Goal: Information Seeking & Learning: Learn about a topic

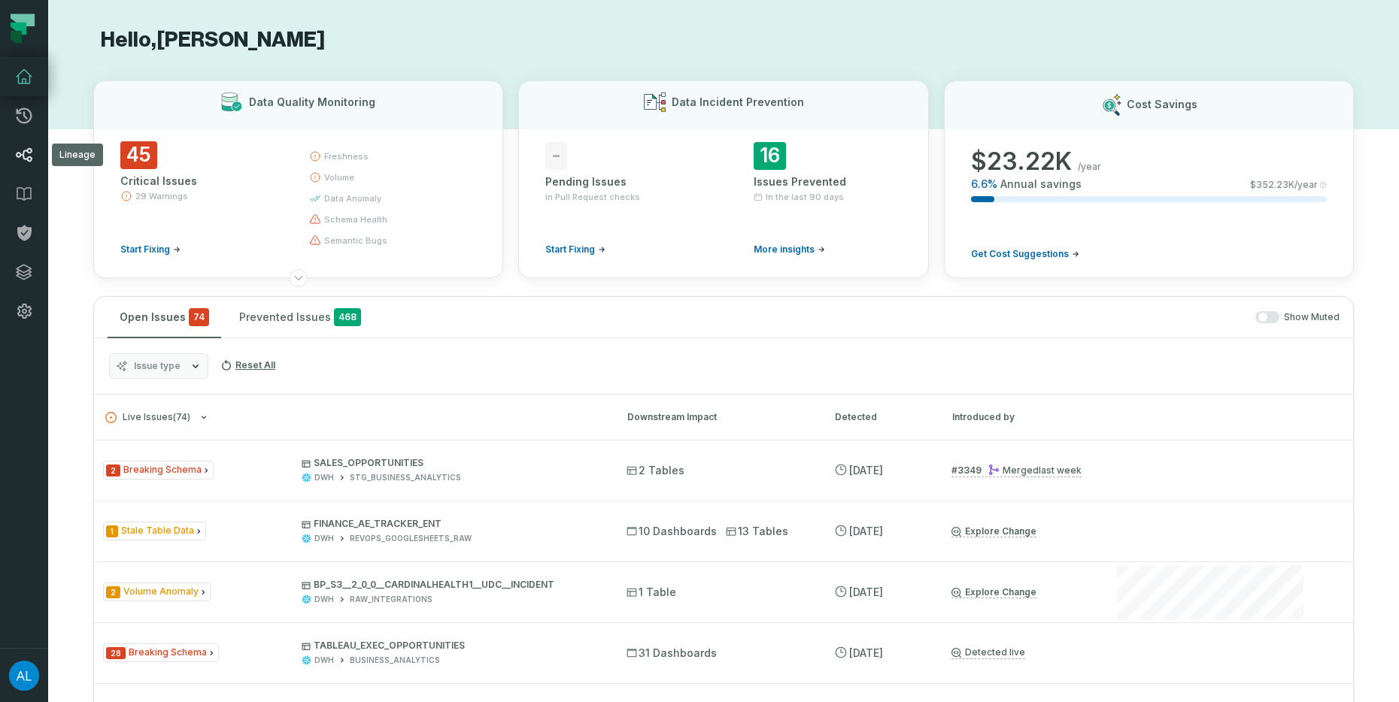
click at [26, 159] on icon at bounding box center [24, 155] width 18 height 18
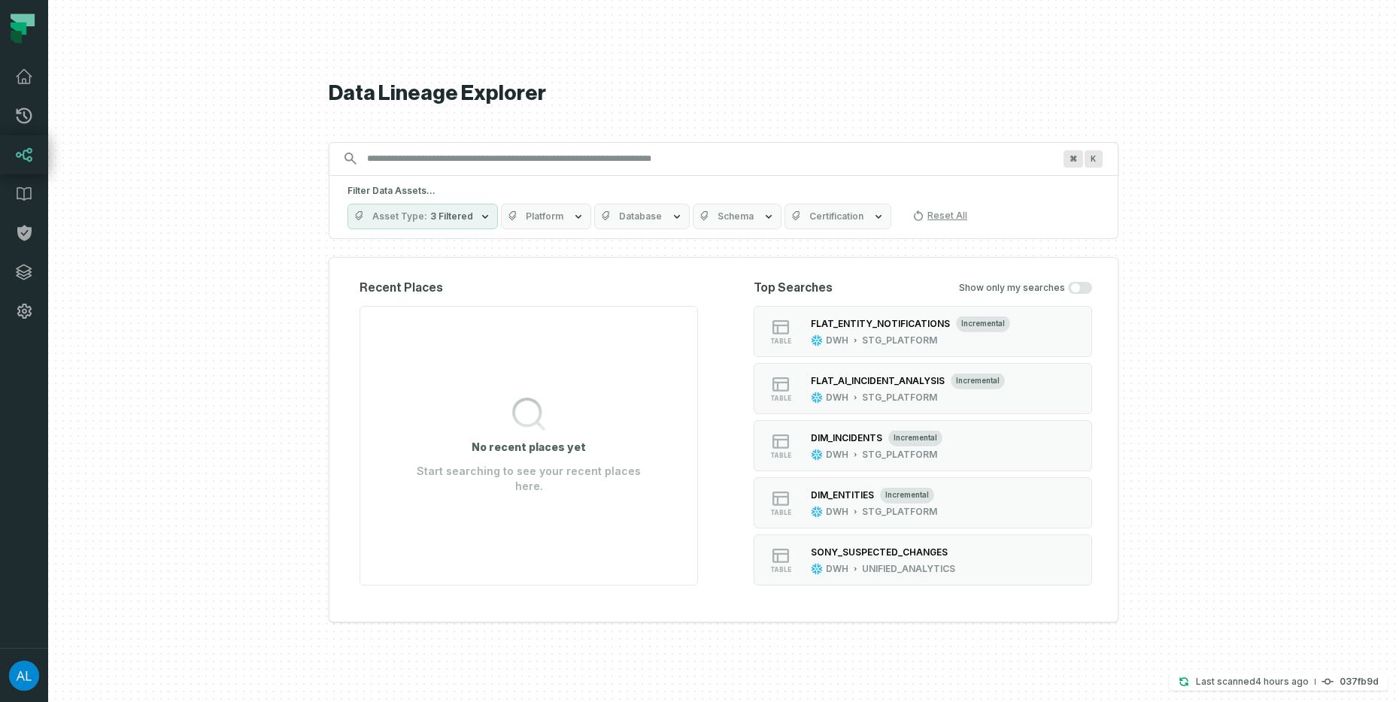
click at [390, 161] on input "Discovery Provider cmdk menu" at bounding box center [710, 159] width 704 height 24
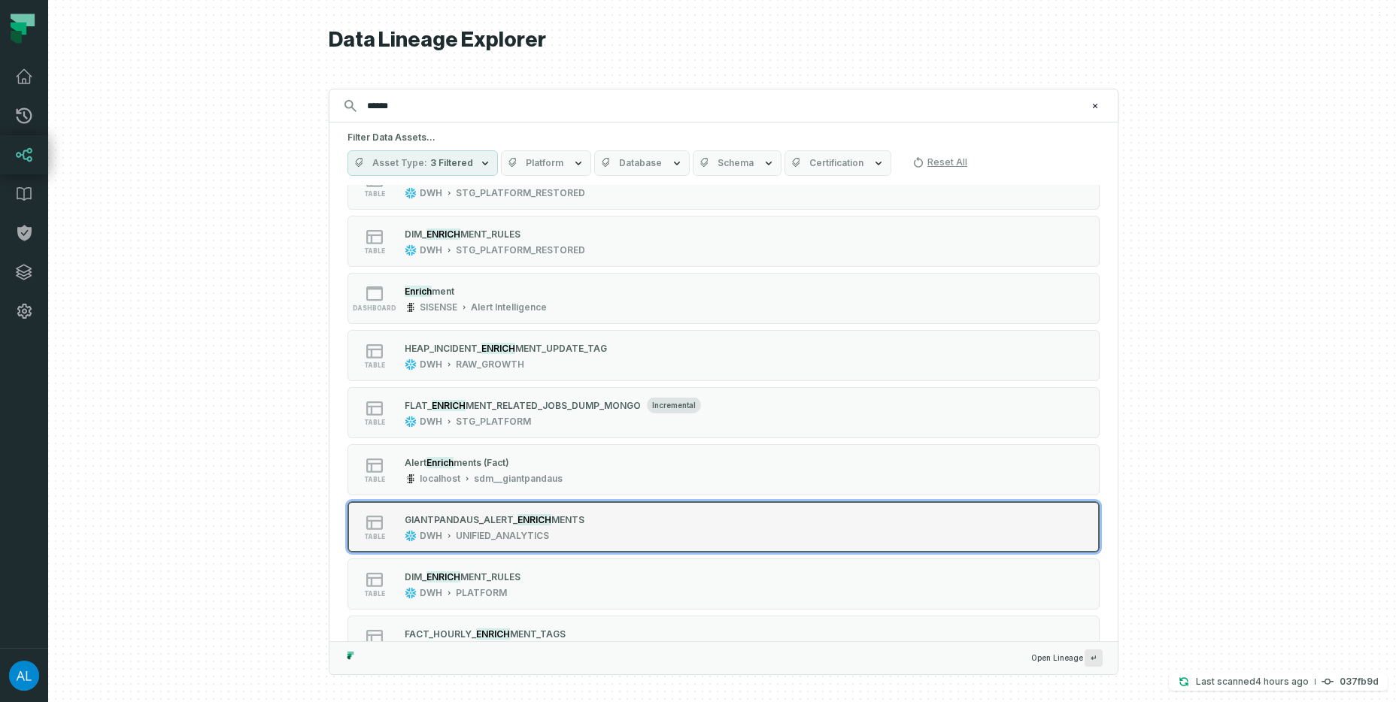
scroll to position [234, 0]
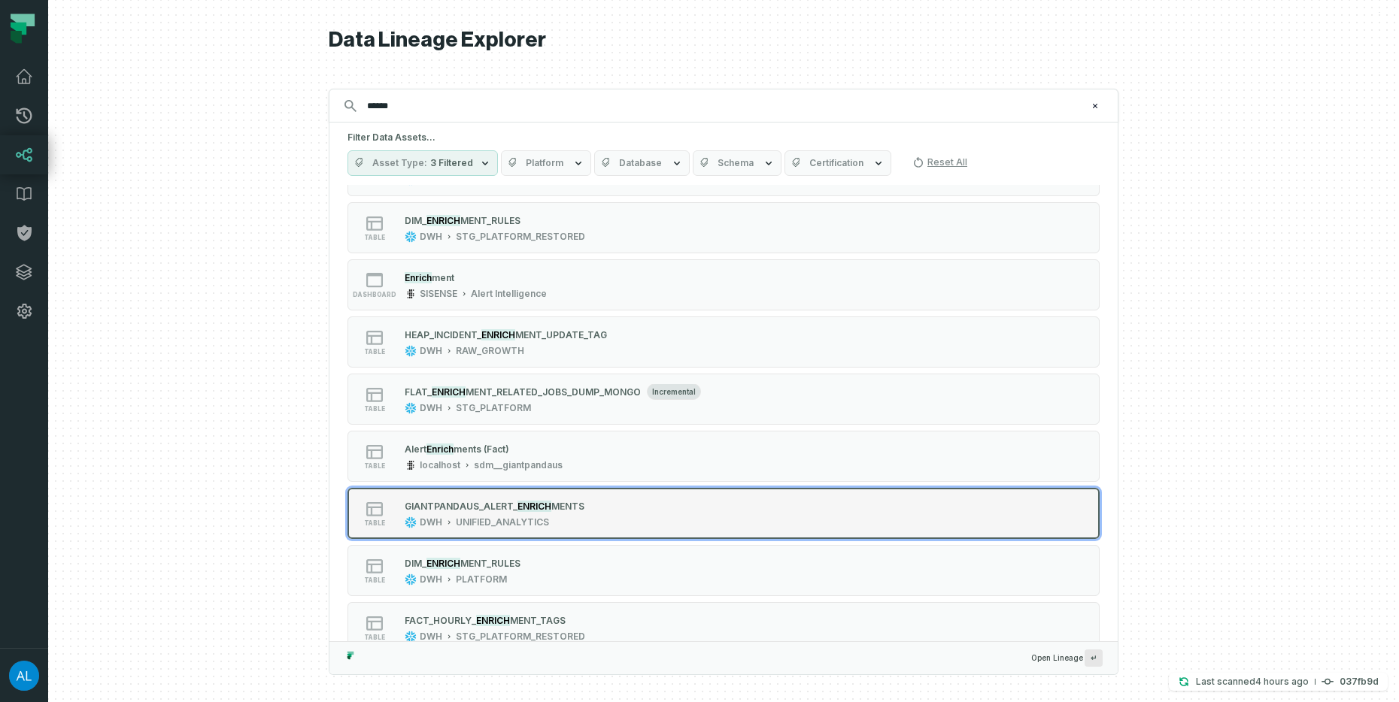
type input "******"
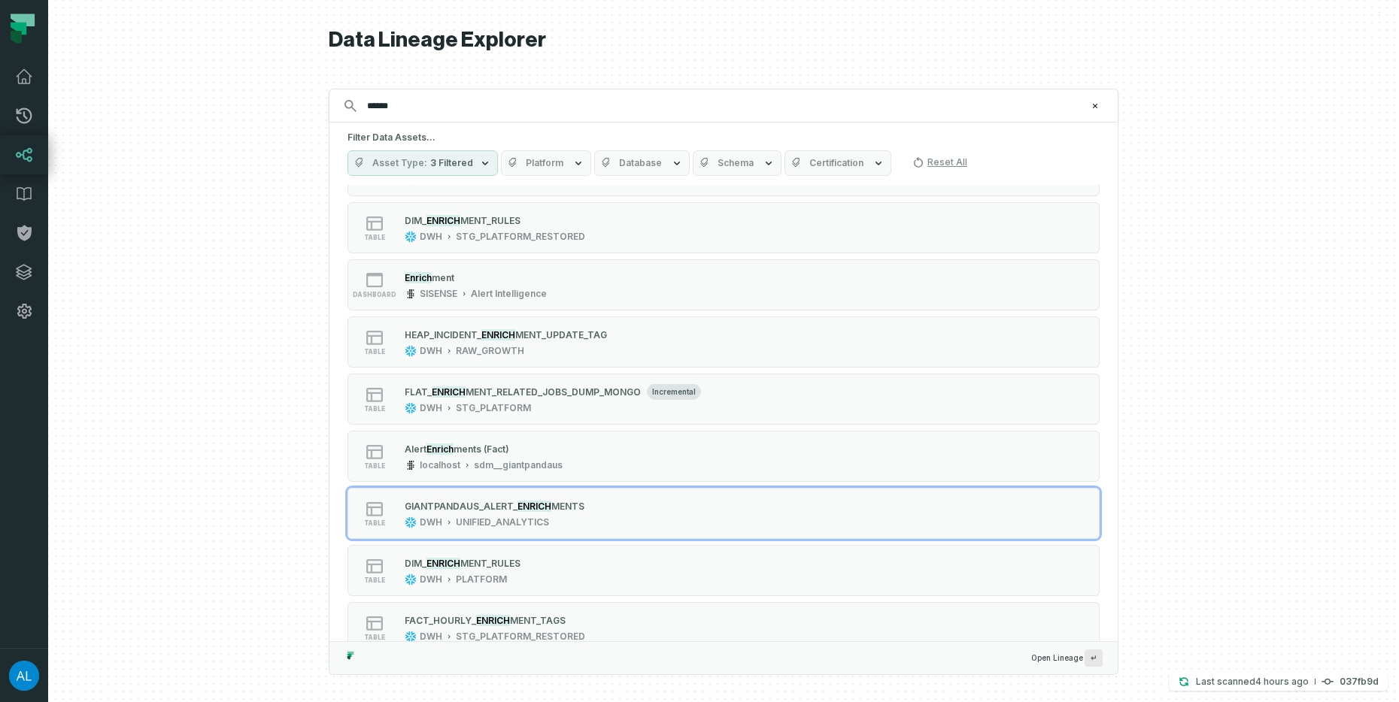
click at [623, 518] on div "table GIANTPANDAUS_ALE RT_ ENRICH MENTS DWH UNIFIED_ANALYTICS" at bounding box center [538, 514] width 376 height 30
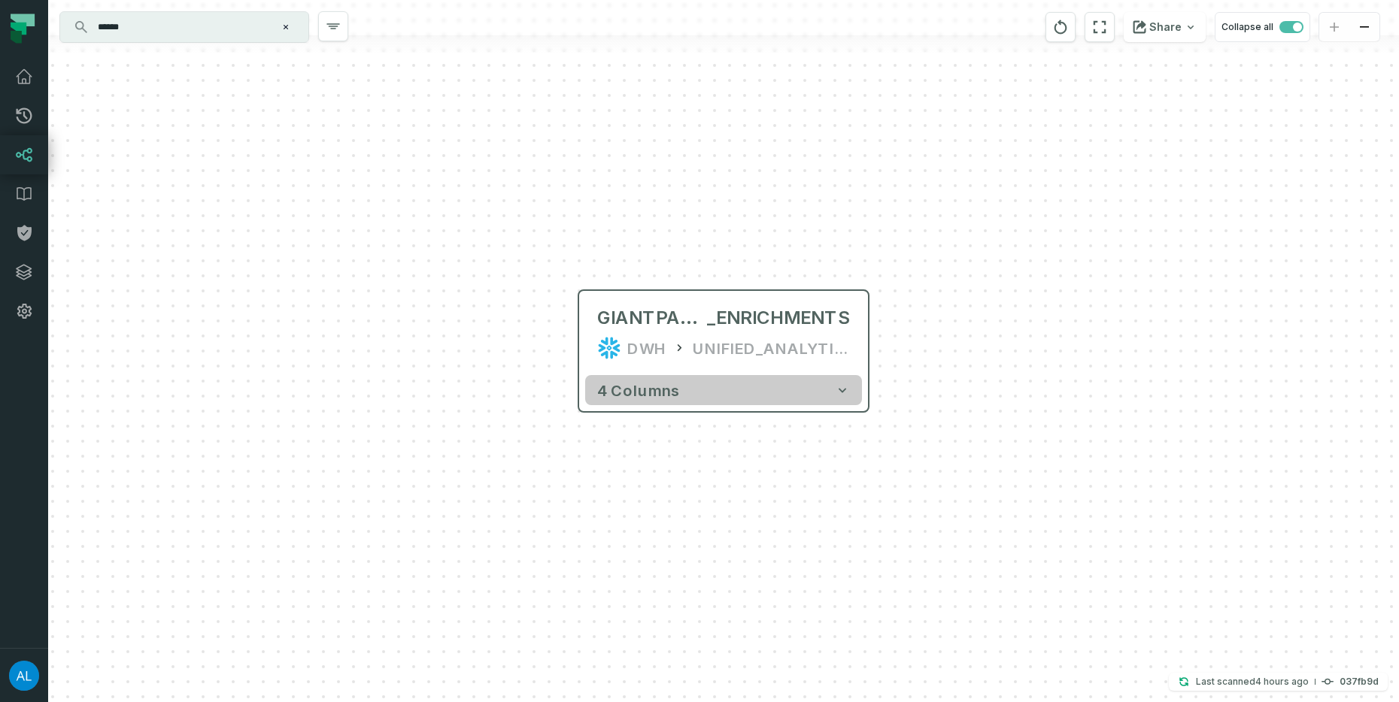
click at [675, 393] on span "4 columns" at bounding box center [638, 390] width 83 height 18
click at [814, 391] on button "4 columns" at bounding box center [724, 390] width 277 height 30
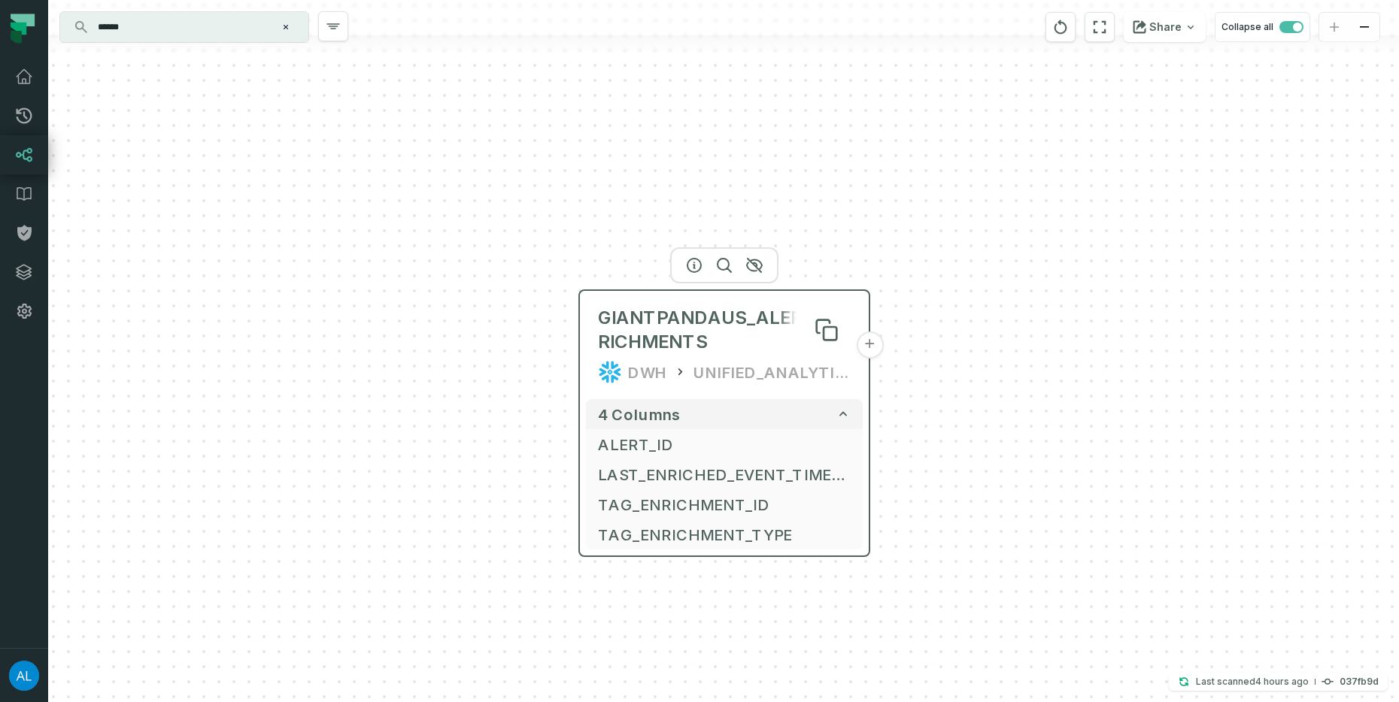
click at [714, 332] on span "GIANTPANDAUS_ALERT_ENRICHMENTS" at bounding box center [724, 330] width 253 height 48
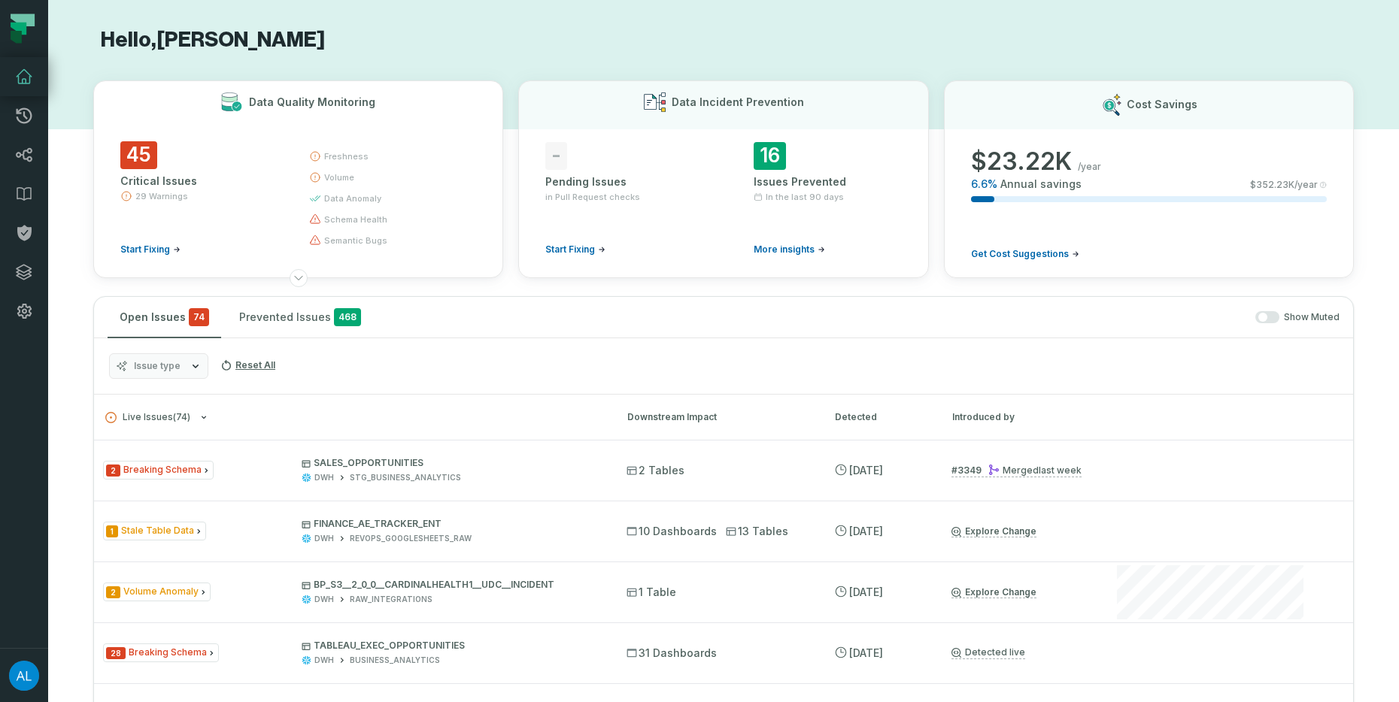
click at [310, 156] on icon "button" at bounding box center [315, 156] width 12 height 12
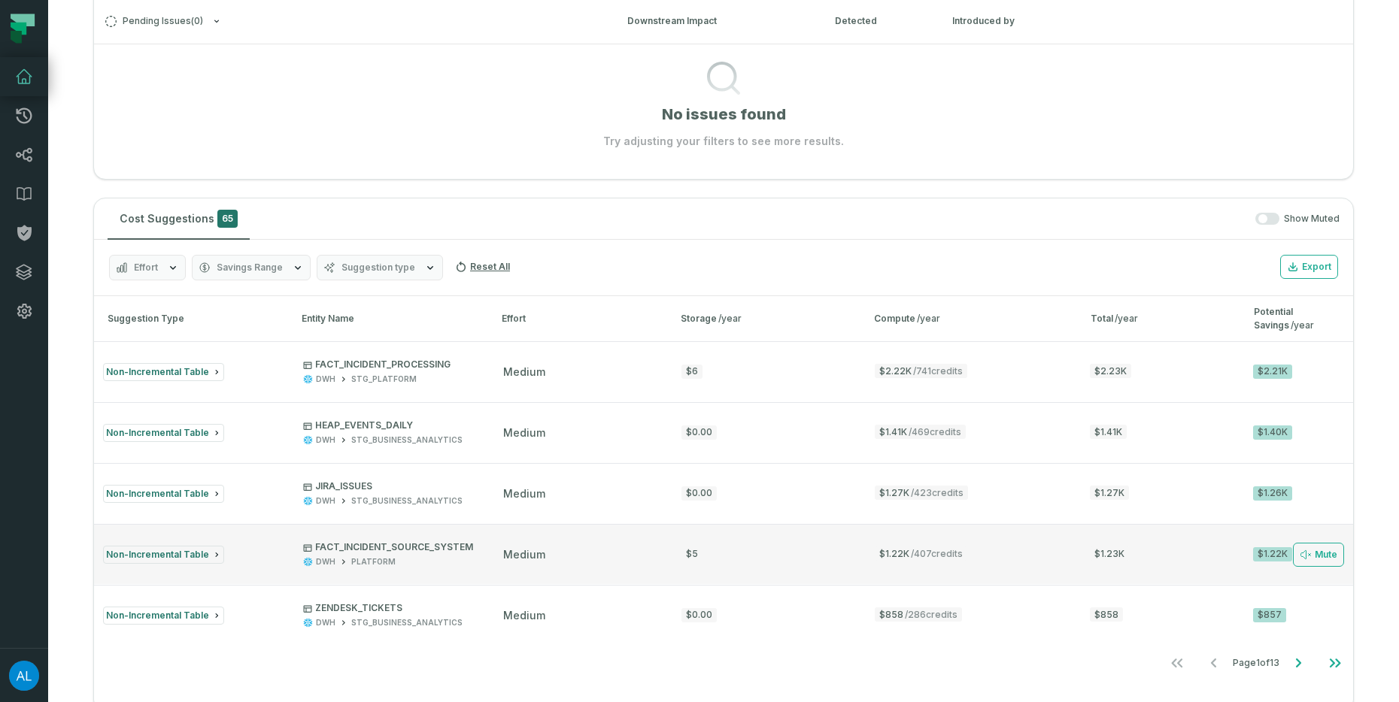
scroll to position [948, 0]
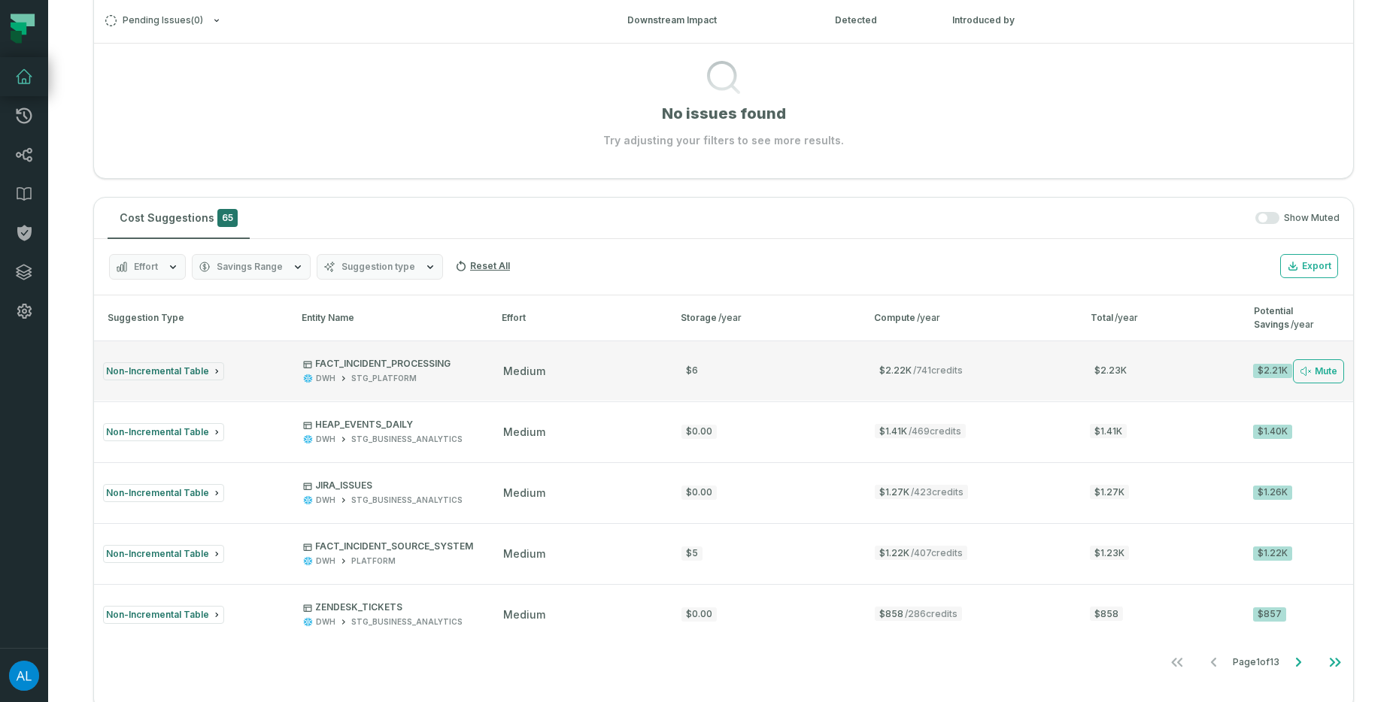
click at [414, 363] on p "FACT_INCIDENT_PROCESSING" at bounding box center [376, 364] width 147 height 12
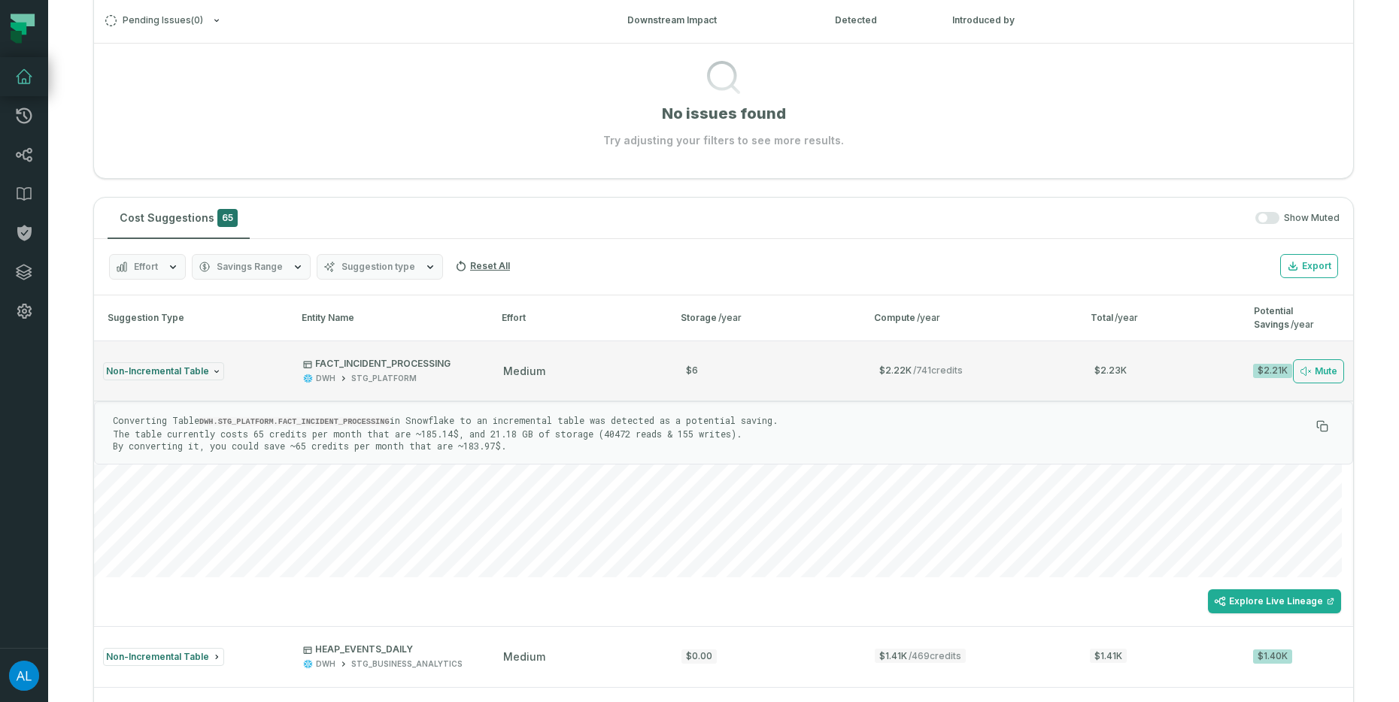
click at [420, 368] on p "FACT_INCIDENT_PROCESSING" at bounding box center [376, 364] width 147 height 12
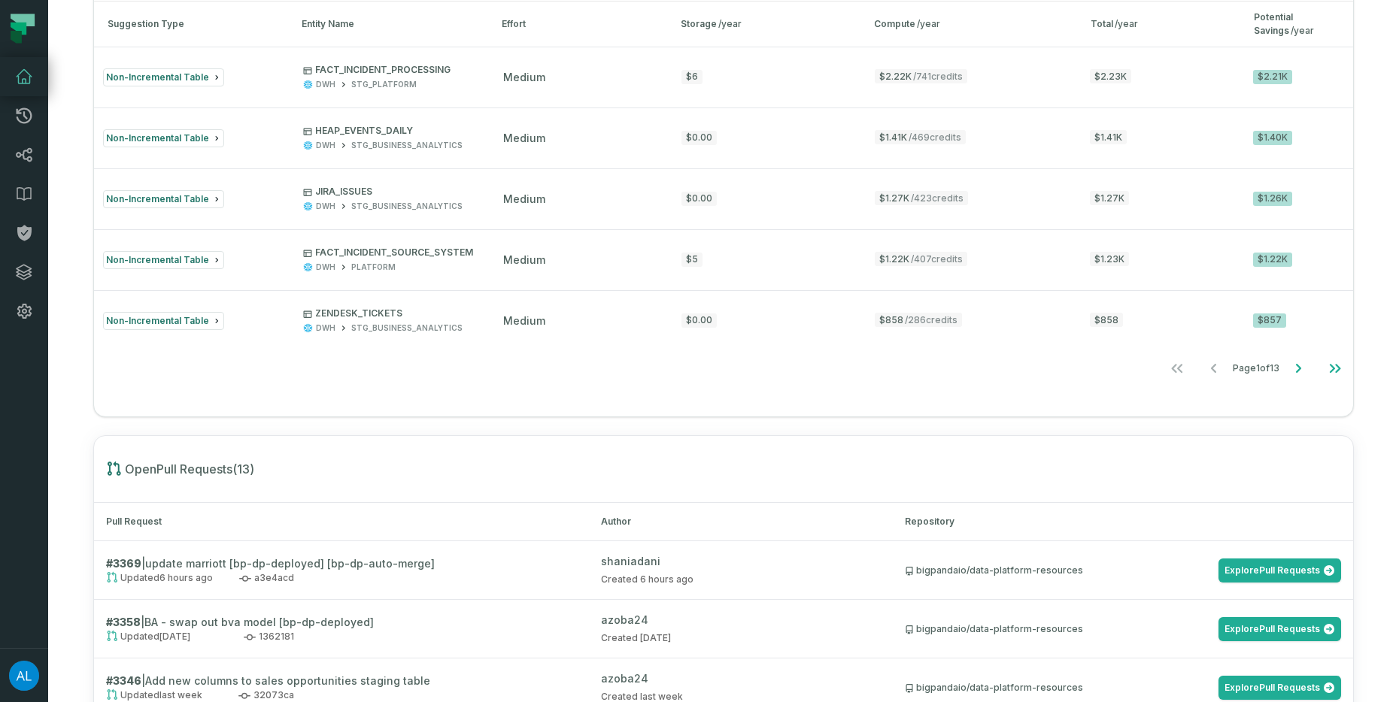
scroll to position [954, 0]
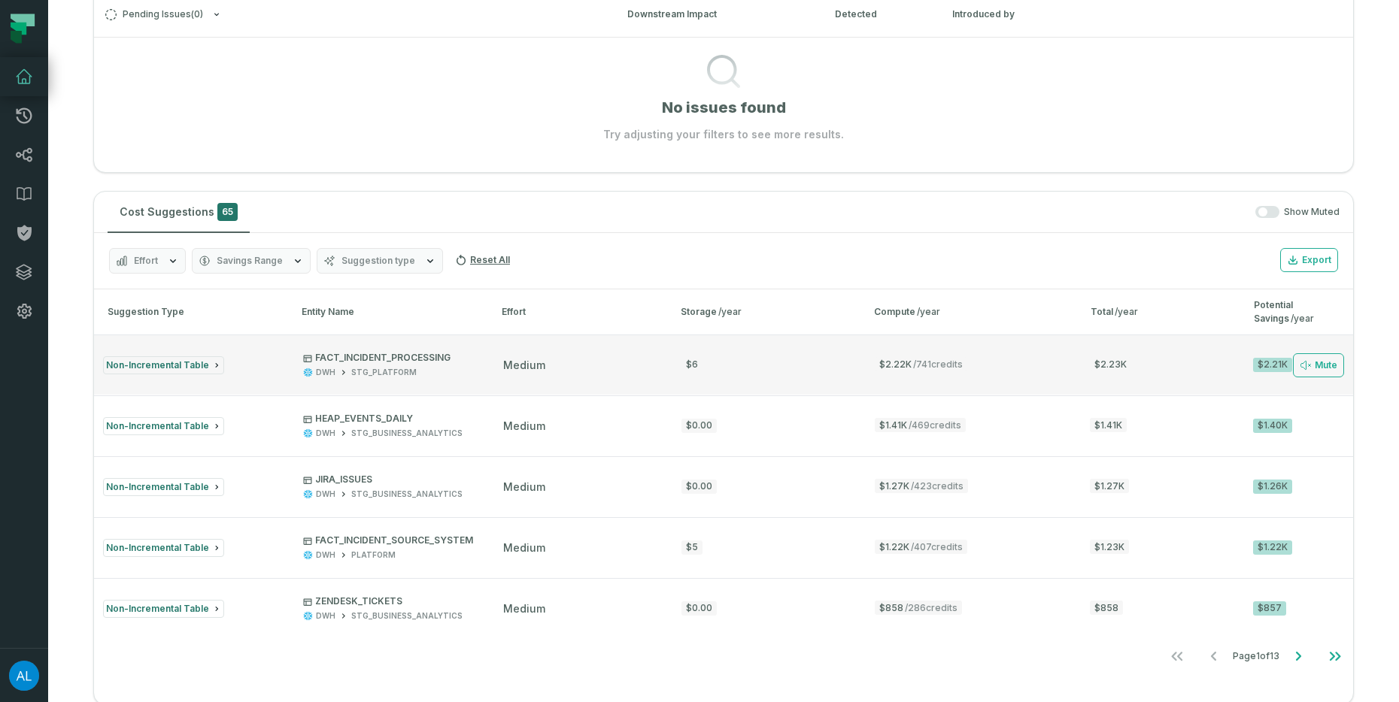
drag, startPoint x: 458, startPoint y: 358, endPoint x: 330, endPoint y: 354, distance: 127.9
click at [330, 354] on div "FACT_INCIDENT_PROCESSING DWH STG_PLATFORM" at bounding box center [389, 365] width 173 height 26
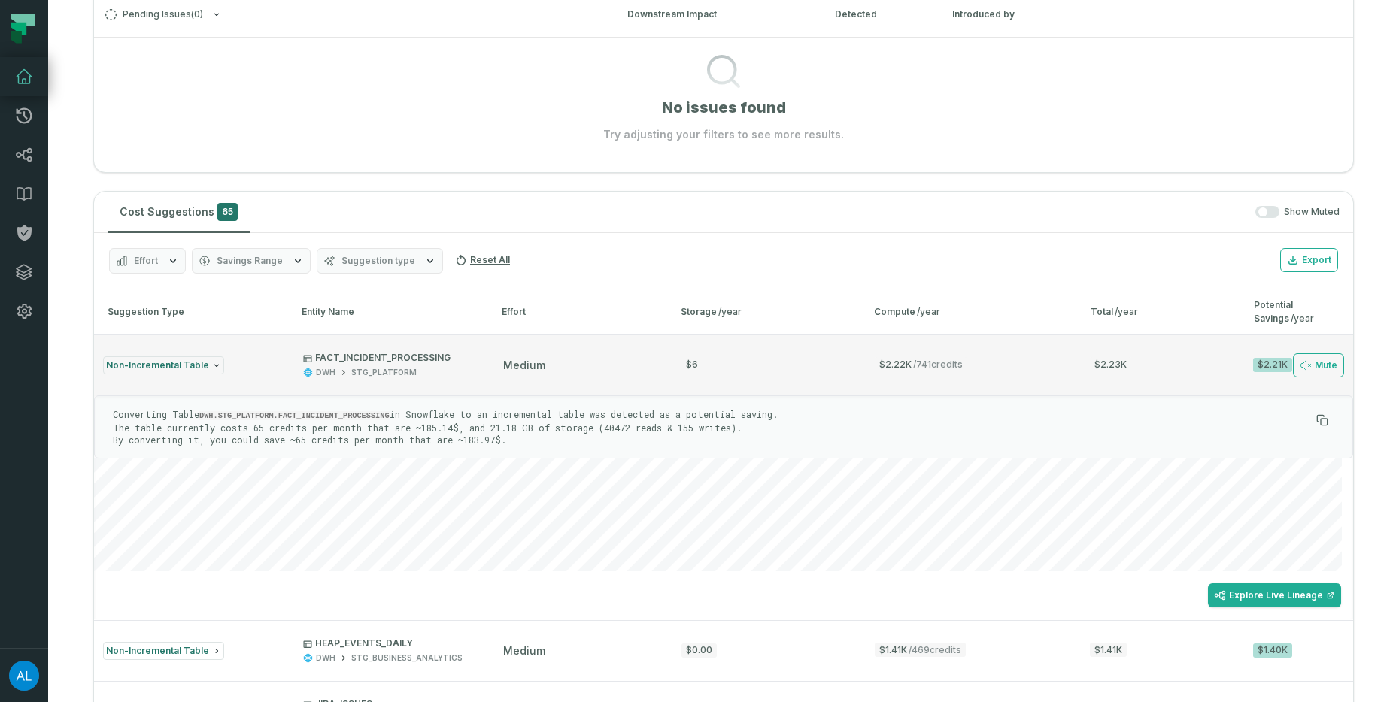
click at [445, 355] on p "FACT_INCIDENT_PROCESSING" at bounding box center [376, 358] width 147 height 12
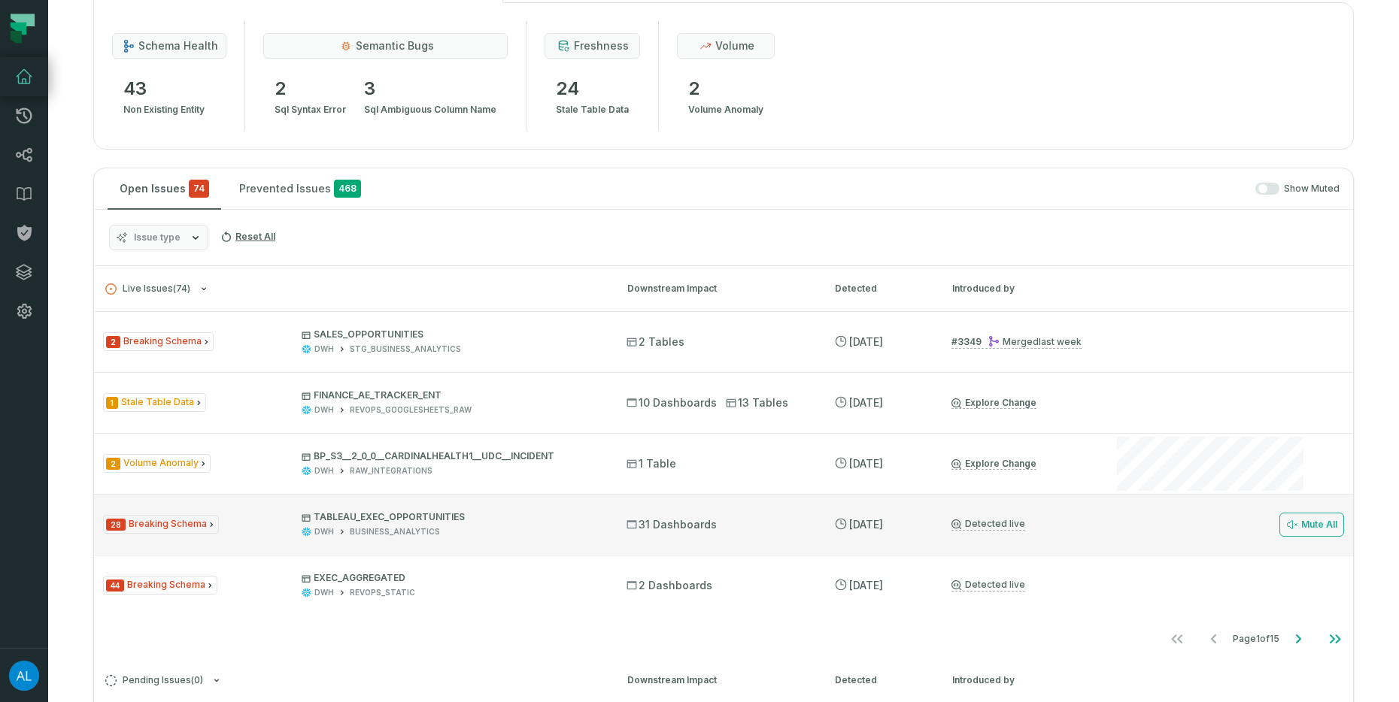
scroll to position [0, 0]
